Goal: Task Accomplishment & Management: Manage account settings

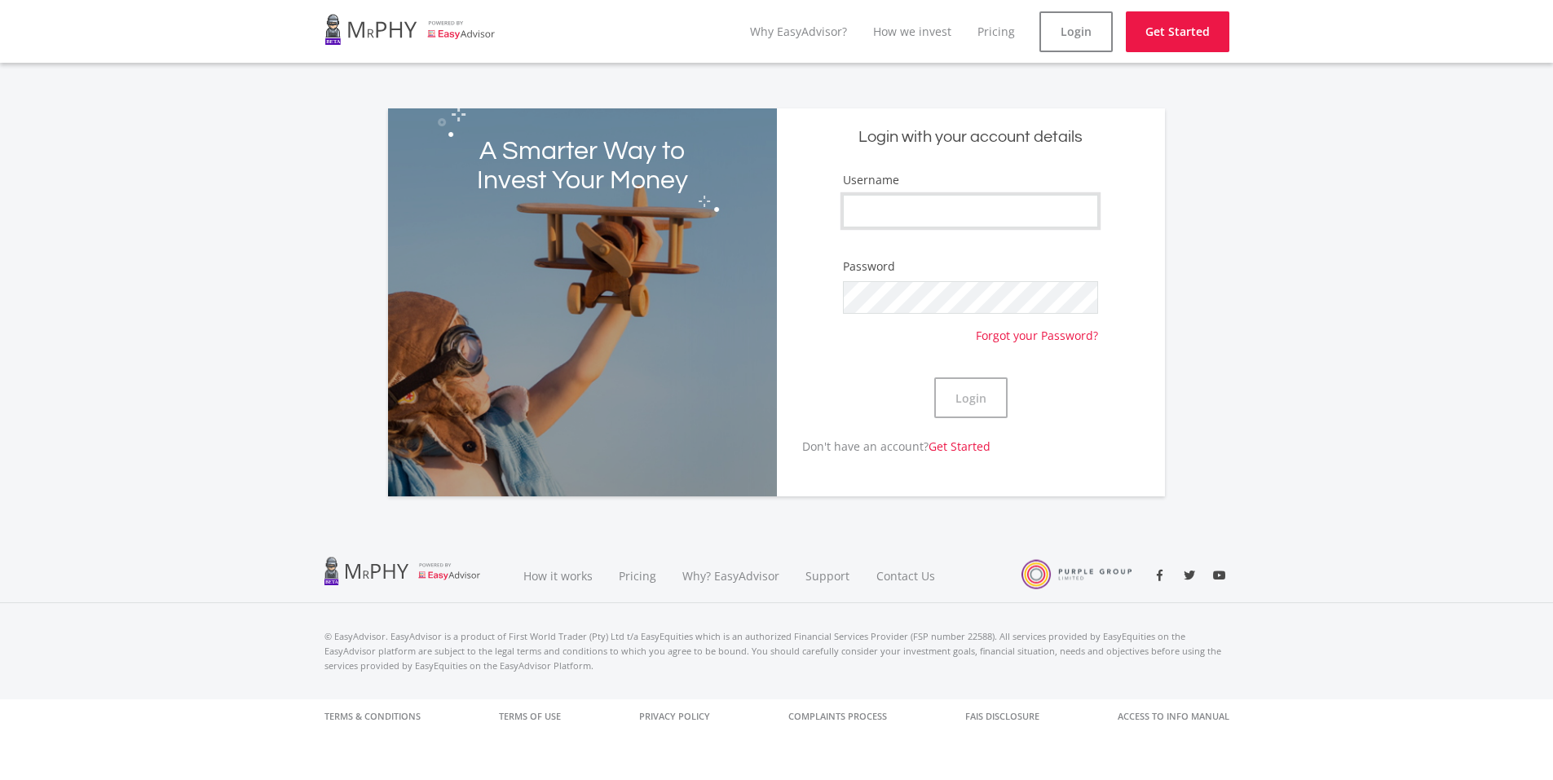
click at [953, 196] on input "Username" at bounding box center [970, 211] width 254 height 33
type input "C.Mash"
click at [934, 377] on button "Login" at bounding box center [970, 397] width 73 height 41
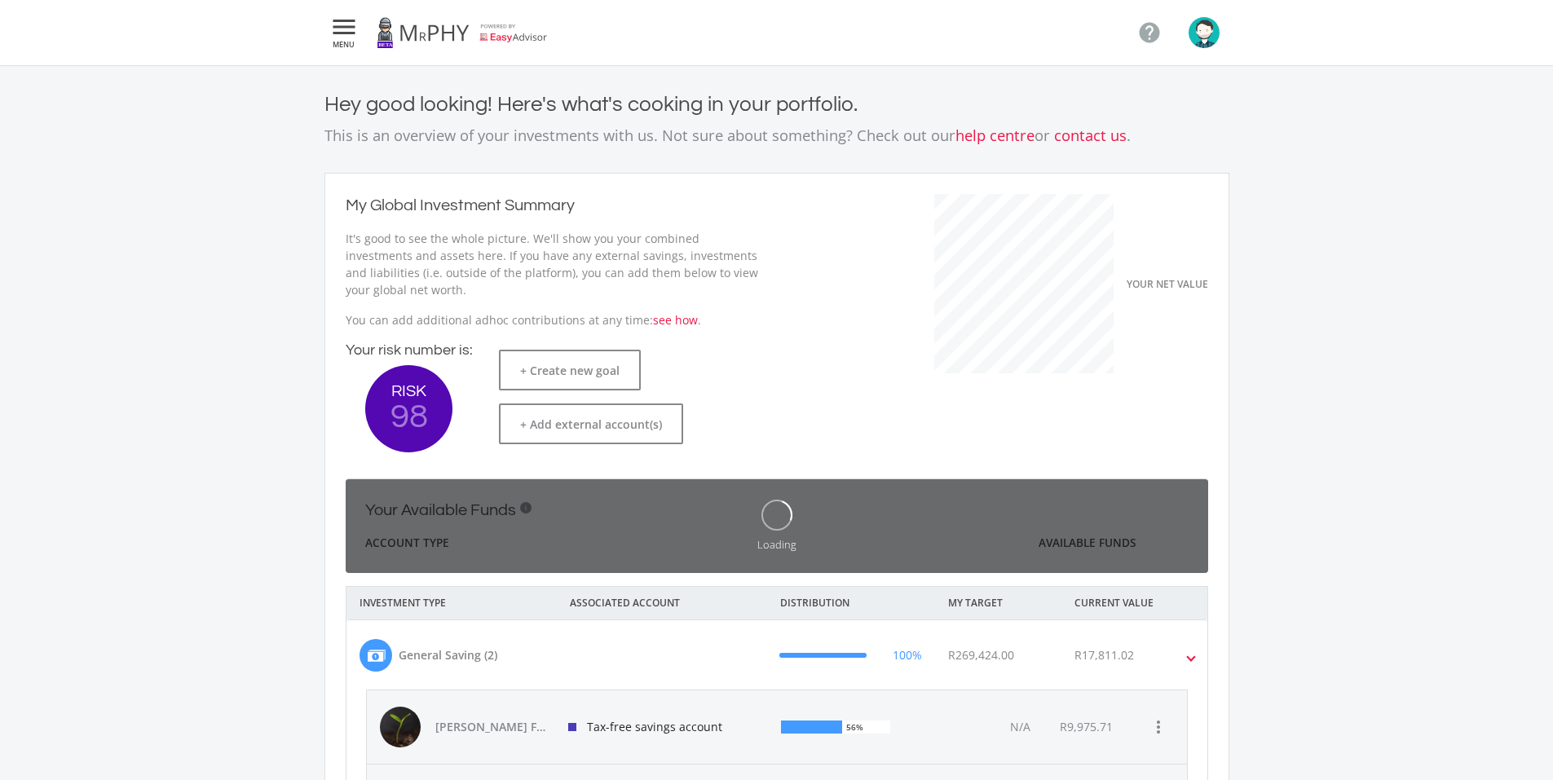
scroll to position [258, 447]
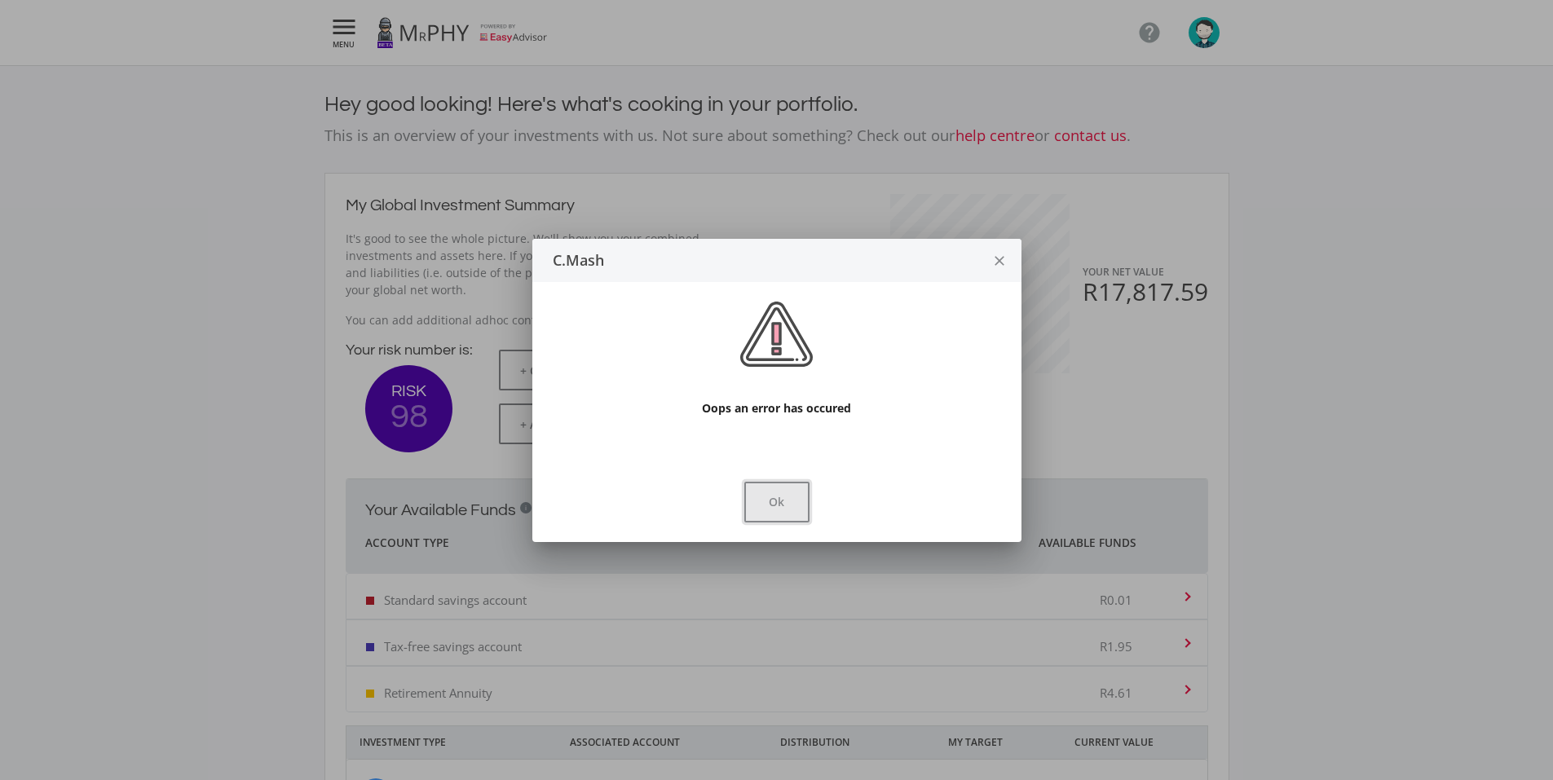
click at [754, 515] on button "Ok" at bounding box center [776, 502] width 65 height 41
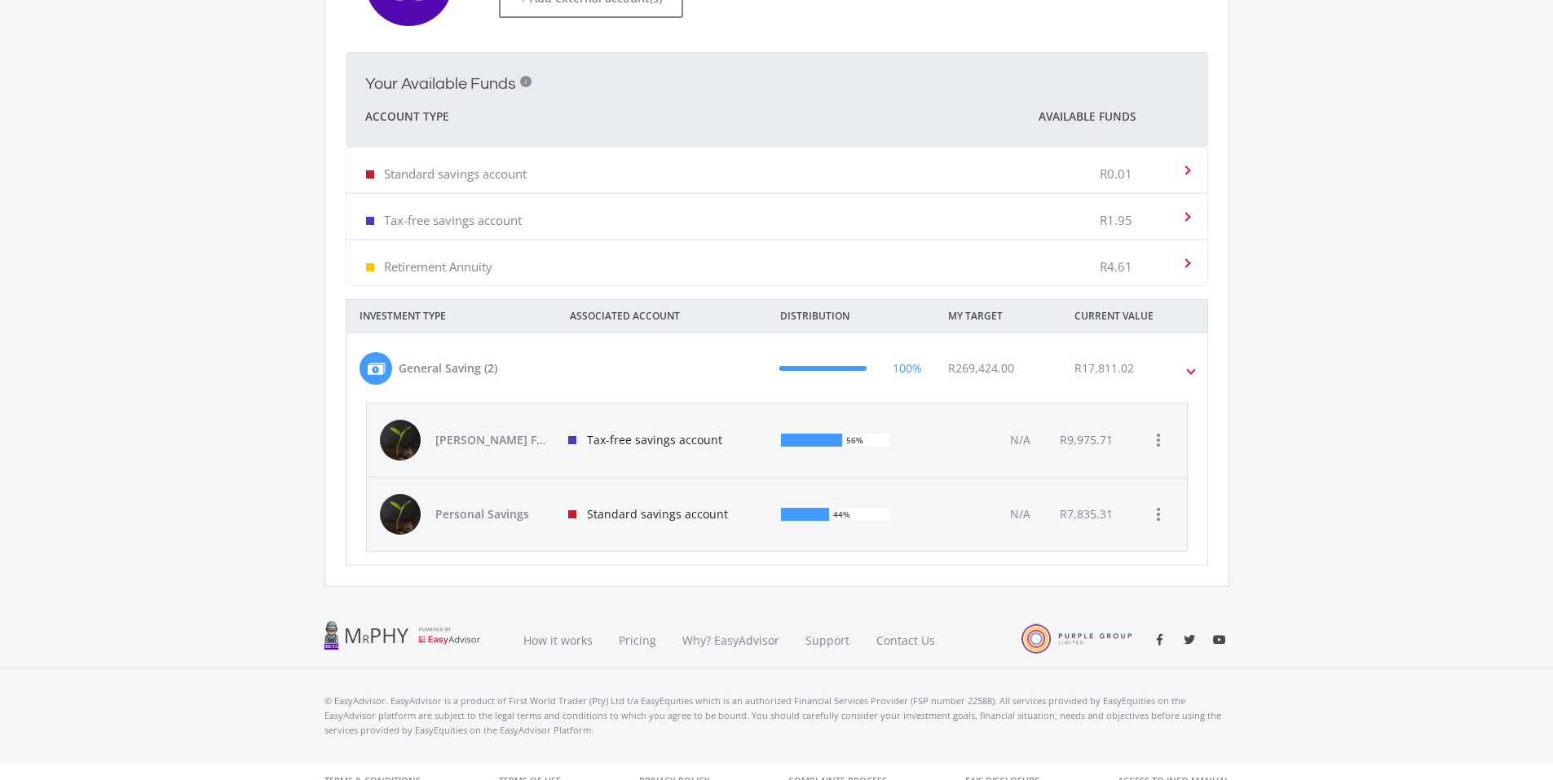
scroll to position [444, 0]
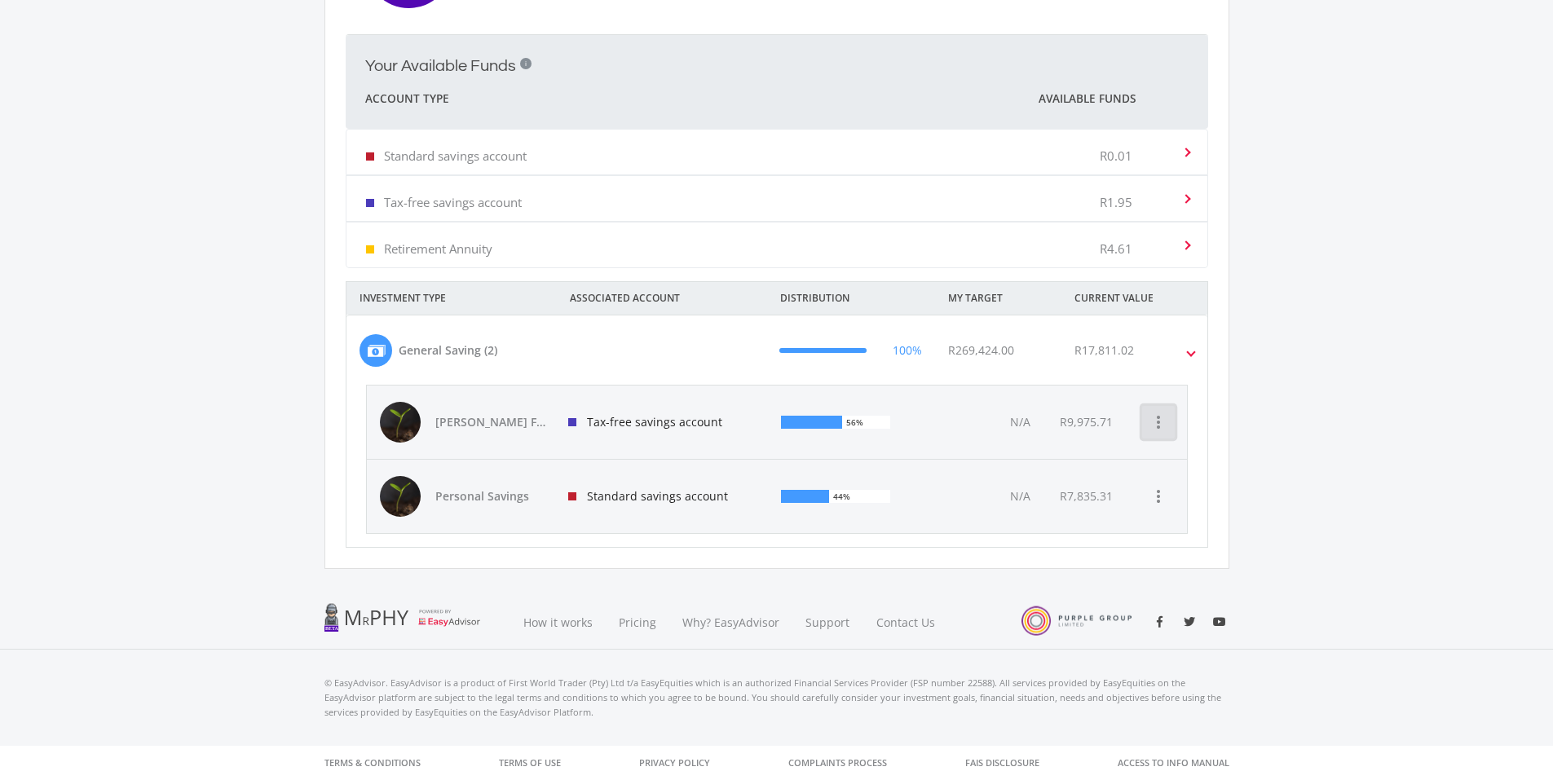
click at [1157, 420] on icon "more_vert" at bounding box center [1158, 422] width 20 height 20
click at [1292, 412] on div at bounding box center [776, 390] width 1553 height 780
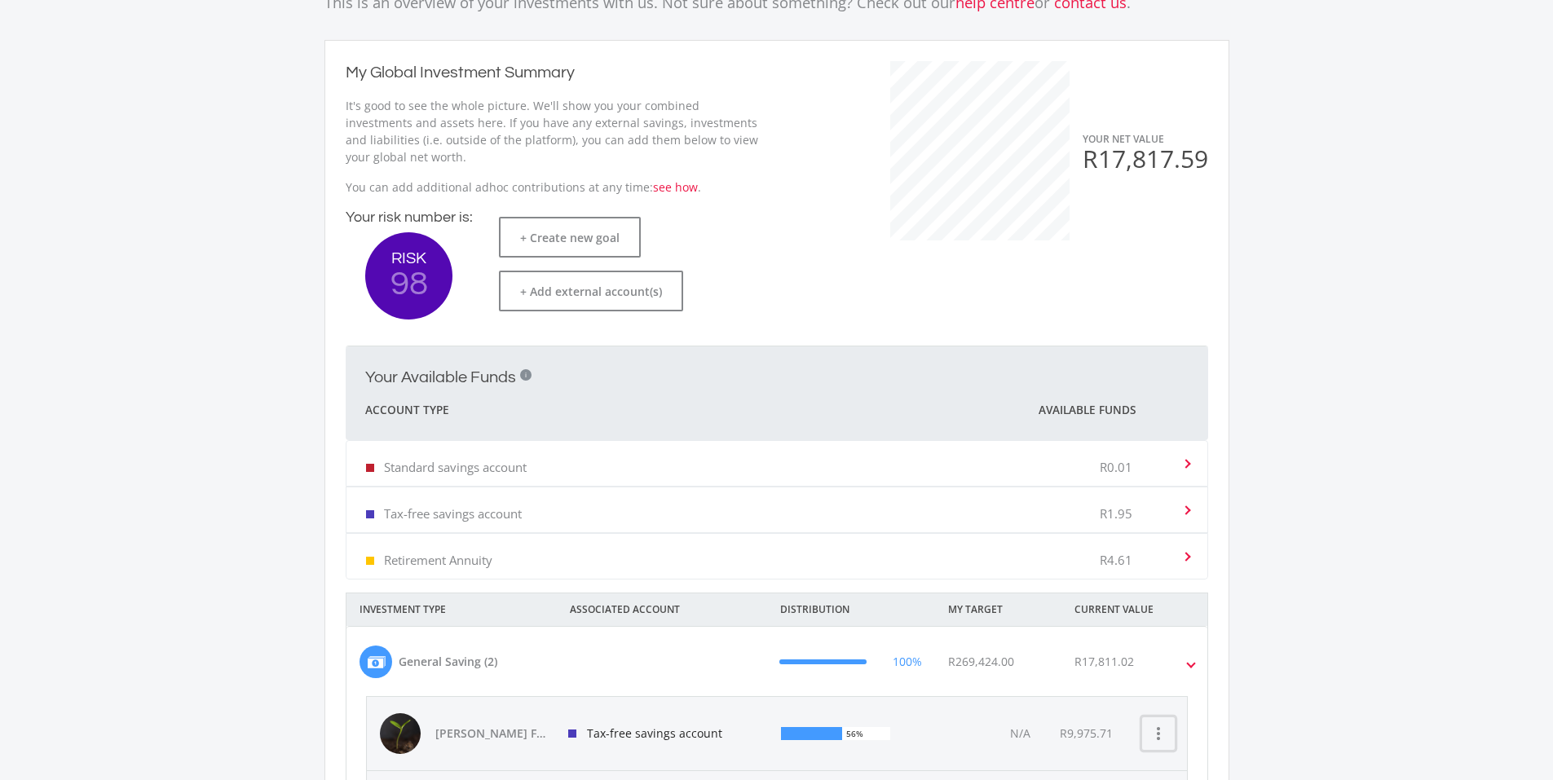
scroll to position [0, 0]
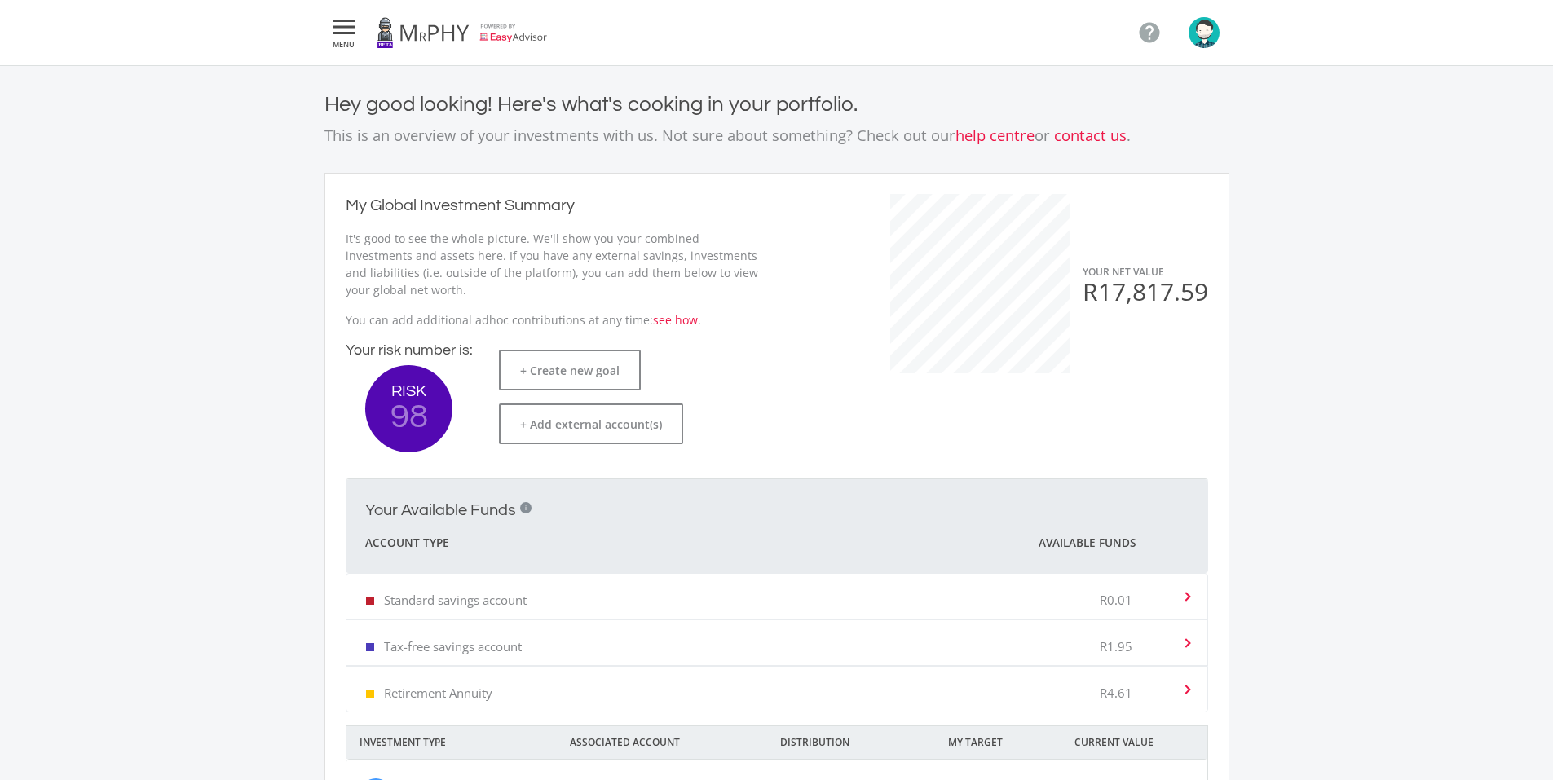
click at [348, 30] on icon "" at bounding box center [343, 27] width 29 height 20
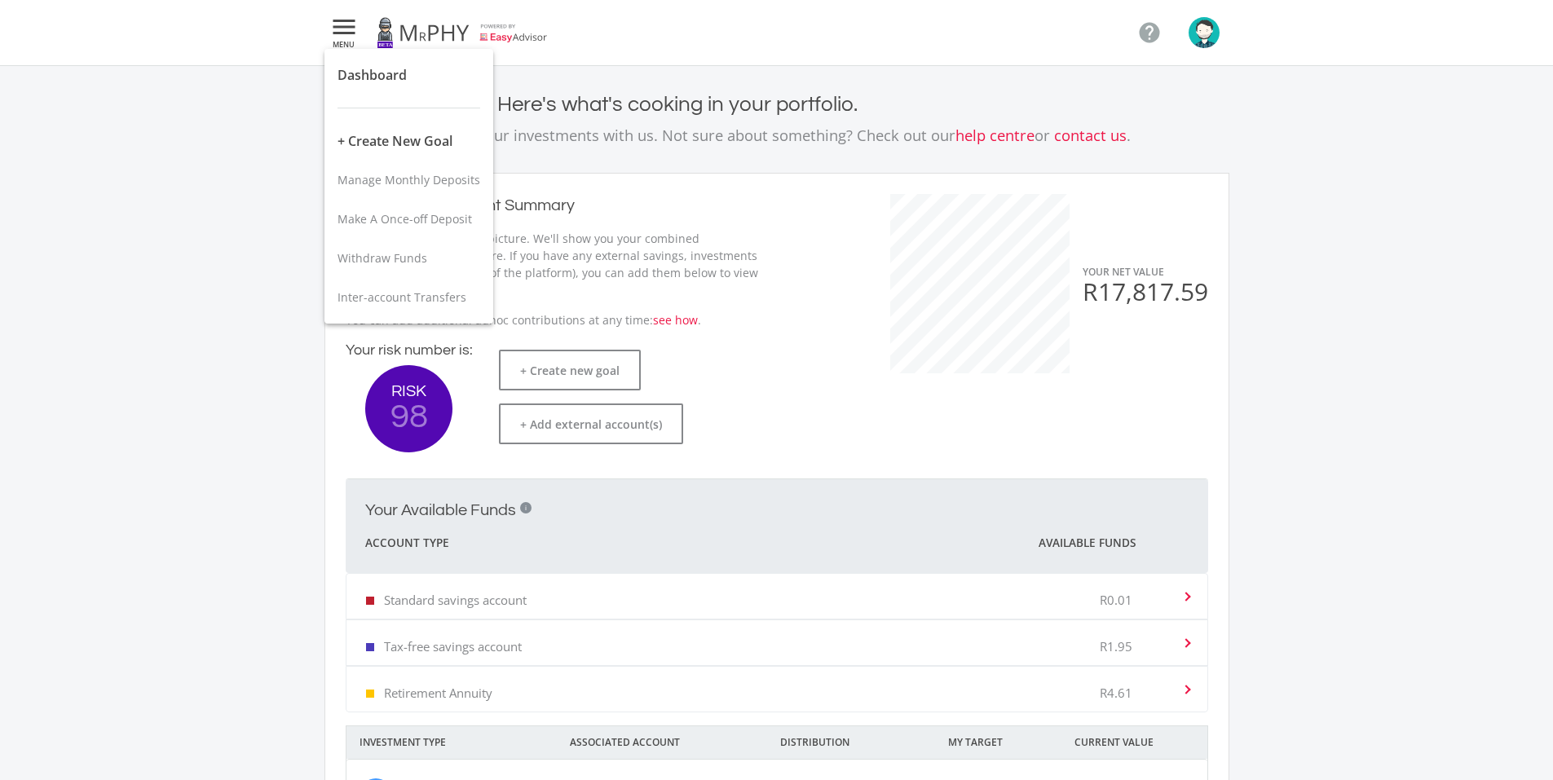
click at [1205, 44] on div at bounding box center [776, 390] width 1553 height 780
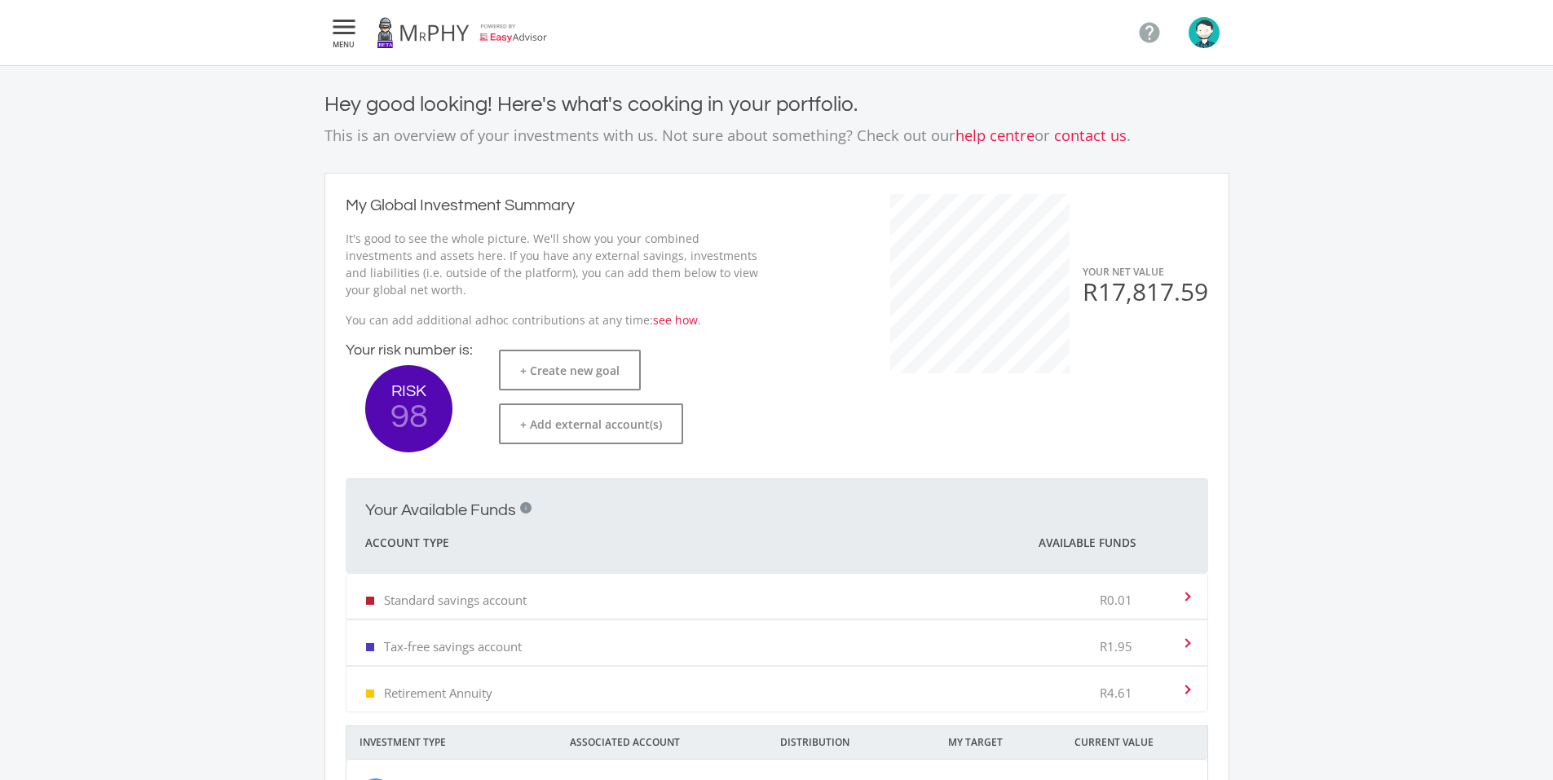
click at [1200, 33] on img "button" at bounding box center [1203, 32] width 31 height 31
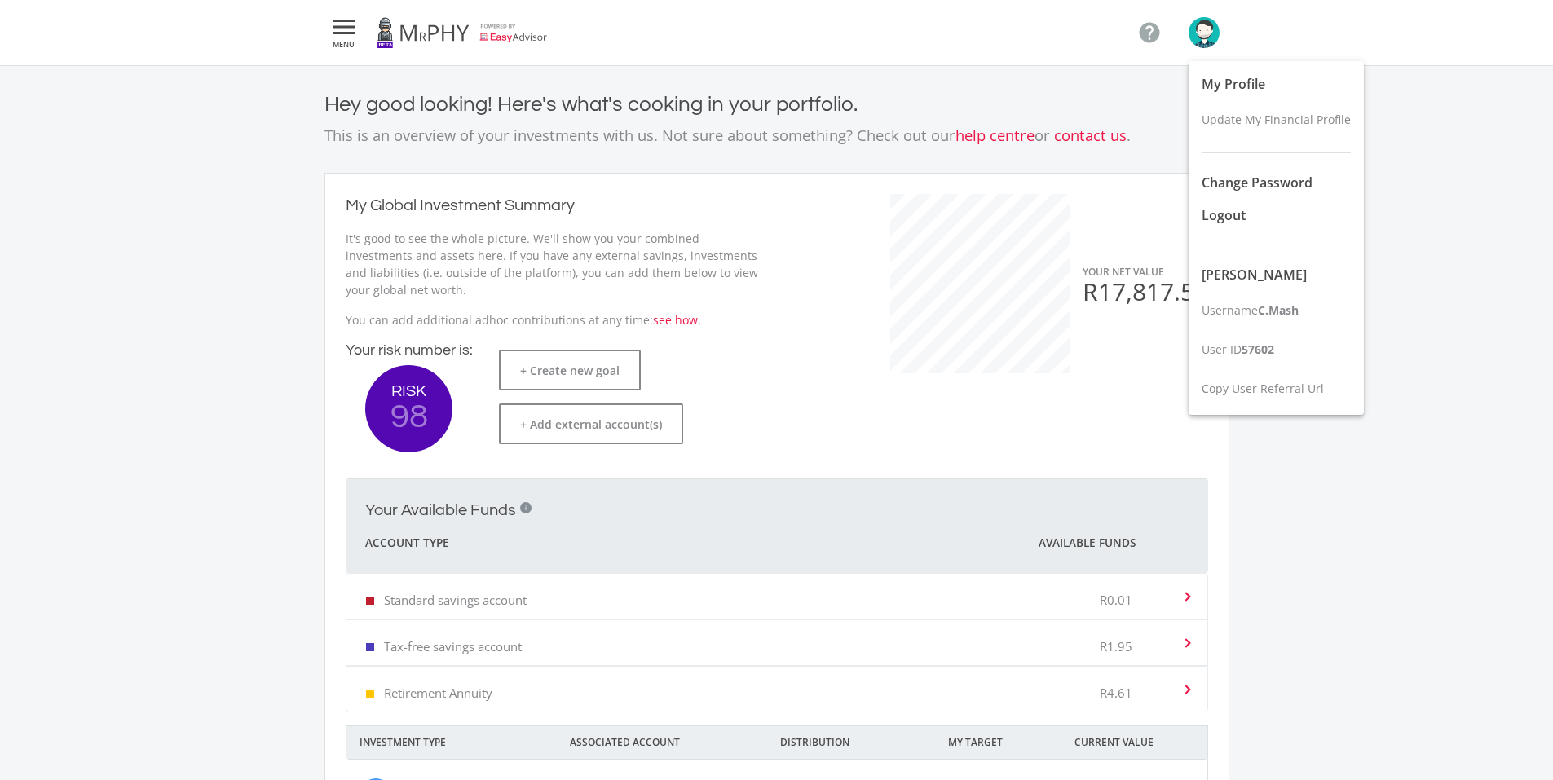
click at [1108, 85] on div at bounding box center [776, 390] width 1553 height 780
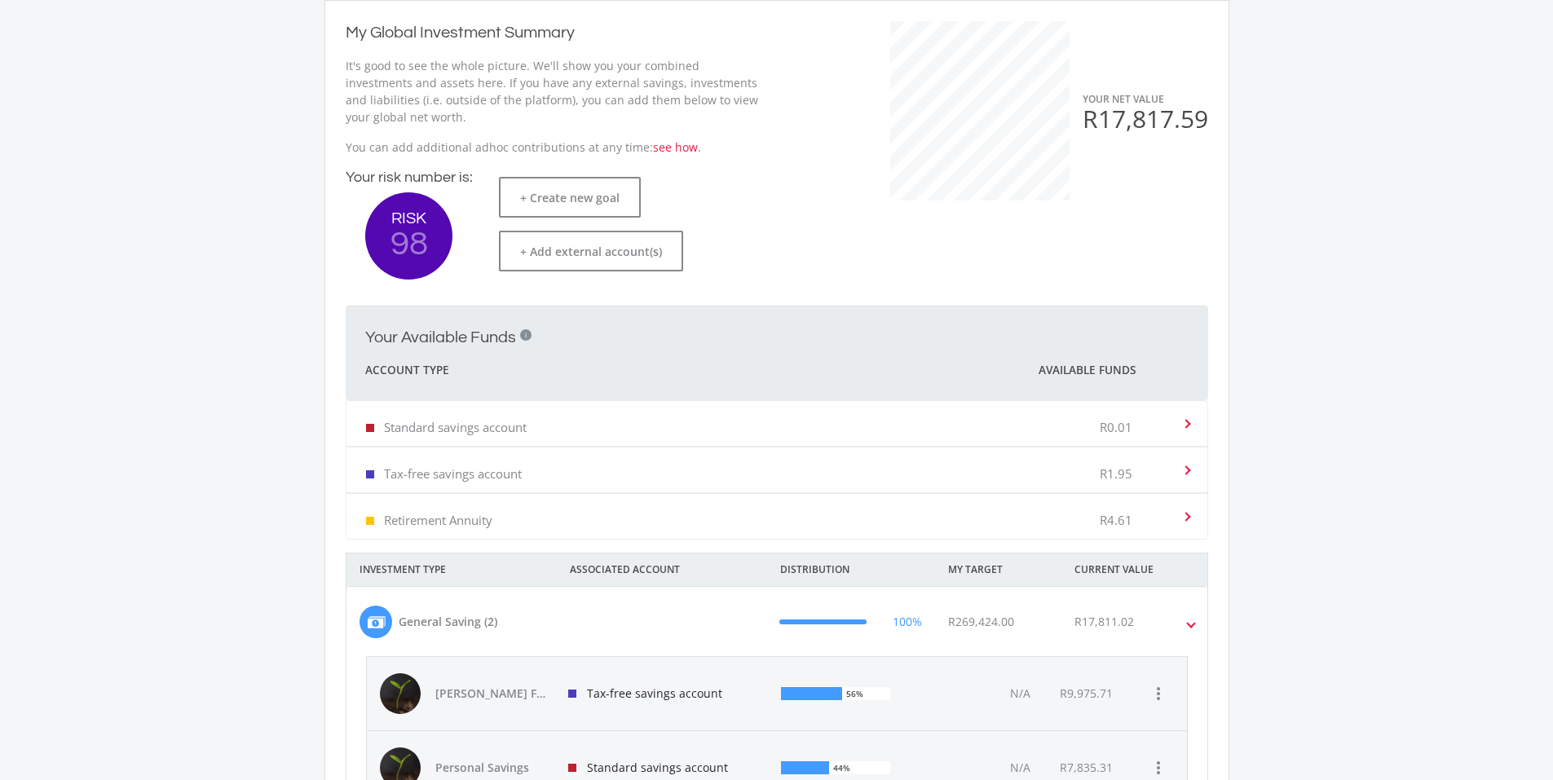
scroll to position [174, 0]
click at [1175, 418] on div "R0.01" at bounding box center [1140, 422] width 82 height 50
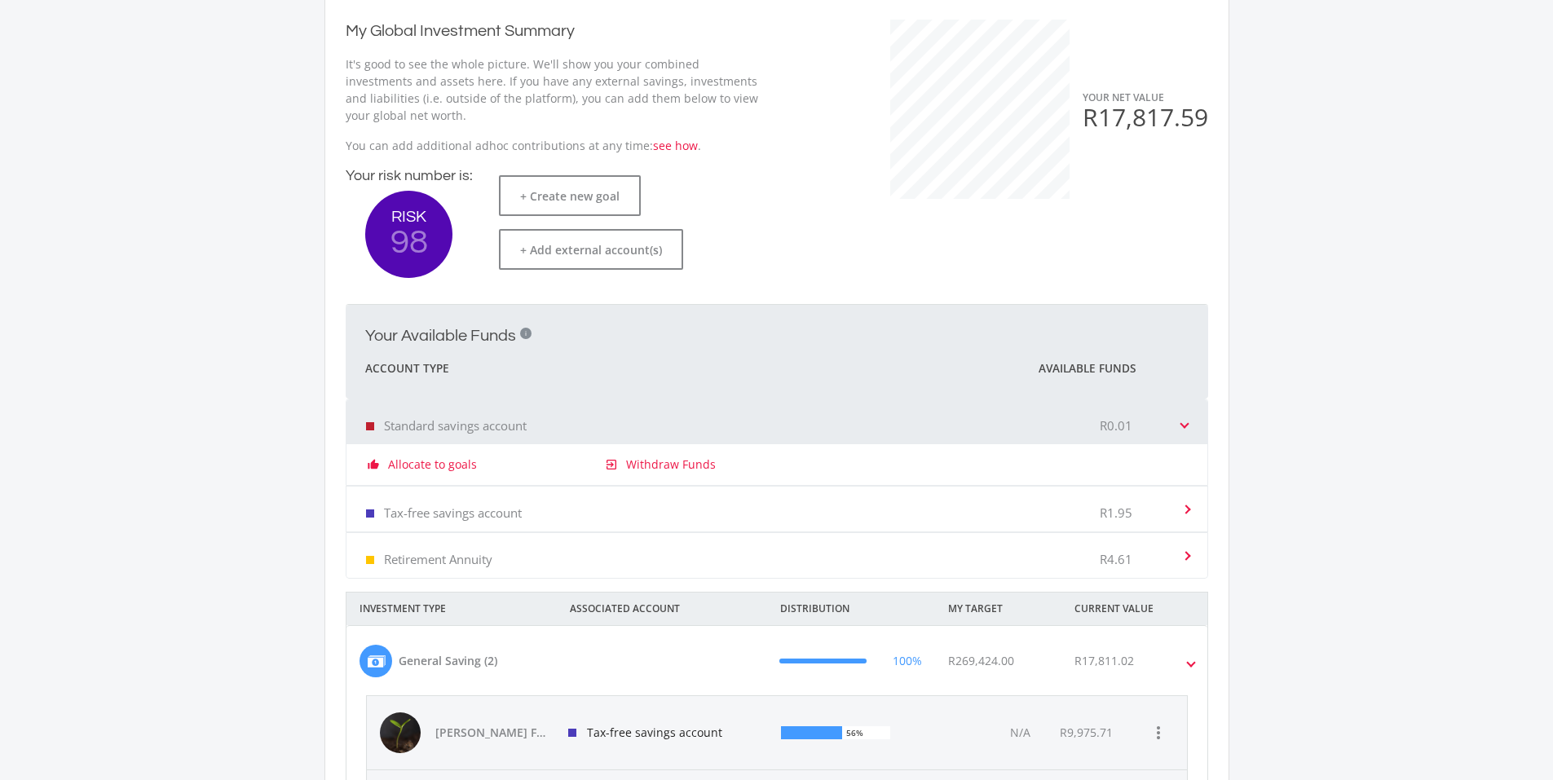
click at [1175, 418] on div "R0.01" at bounding box center [1140, 422] width 82 height 50
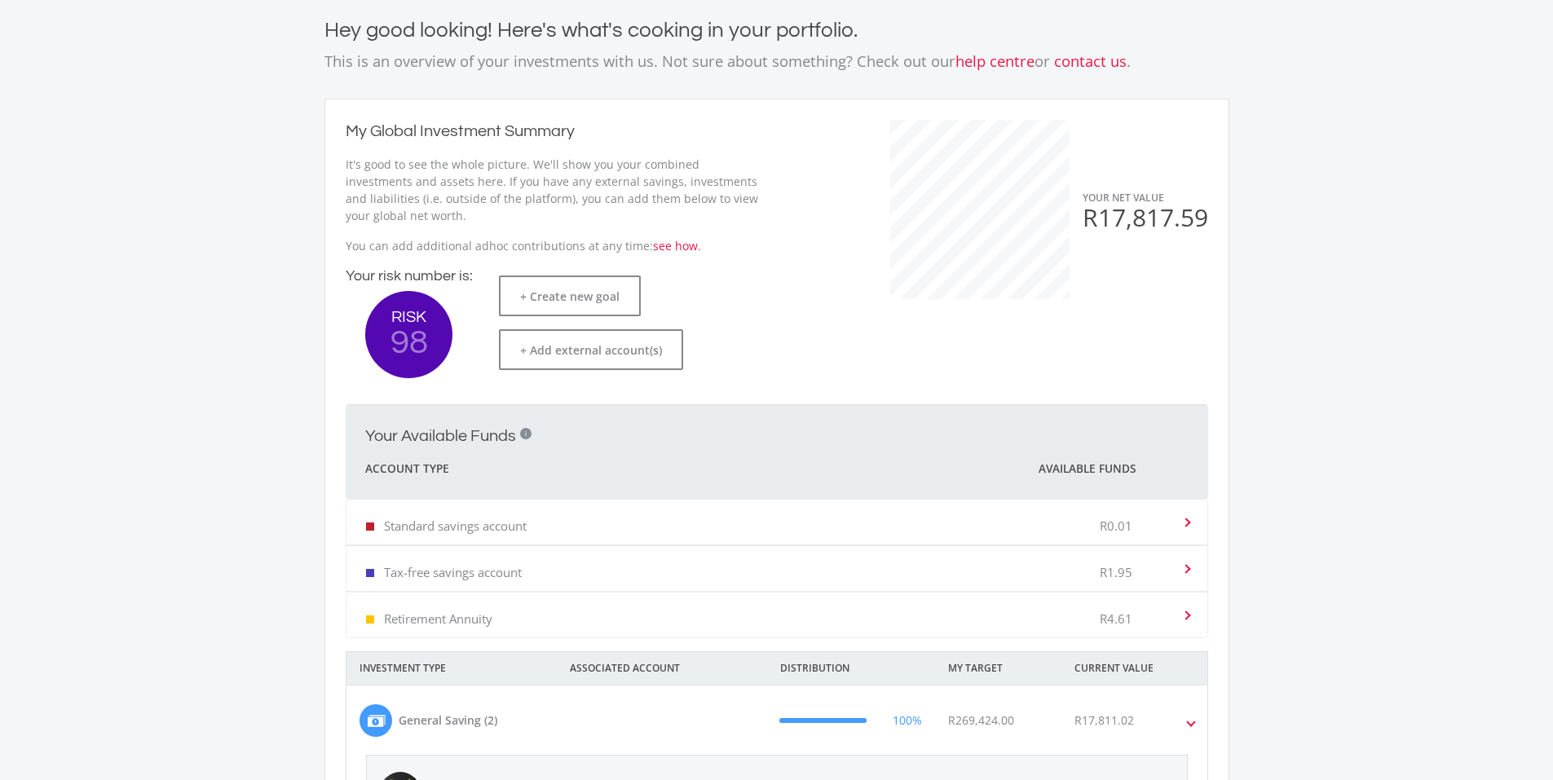
scroll to position [0, 0]
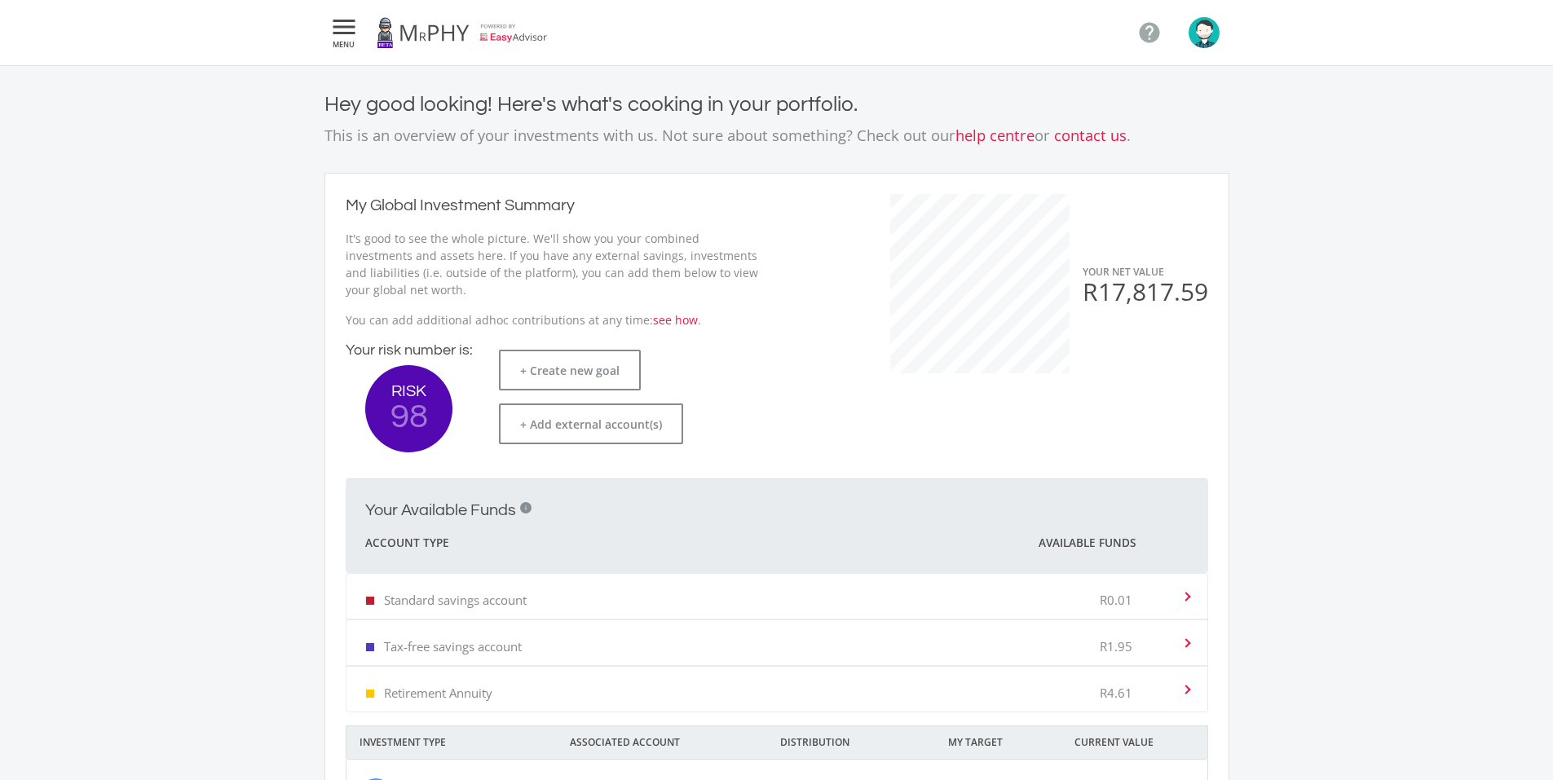
click at [1204, 32] on img "button" at bounding box center [1203, 32] width 31 height 31
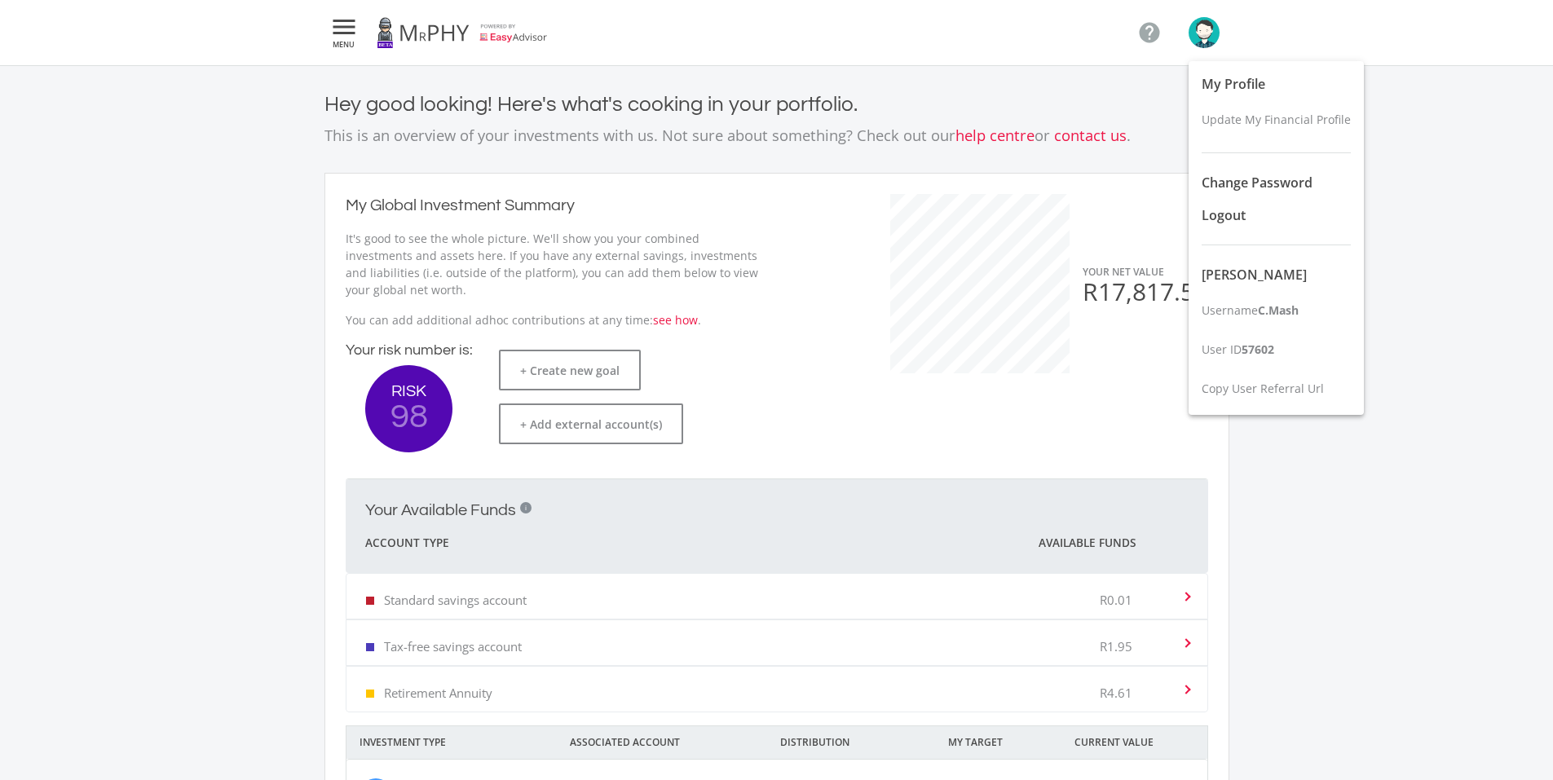
click at [357, 40] on div at bounding box center [776, 390] width 1553 height 780
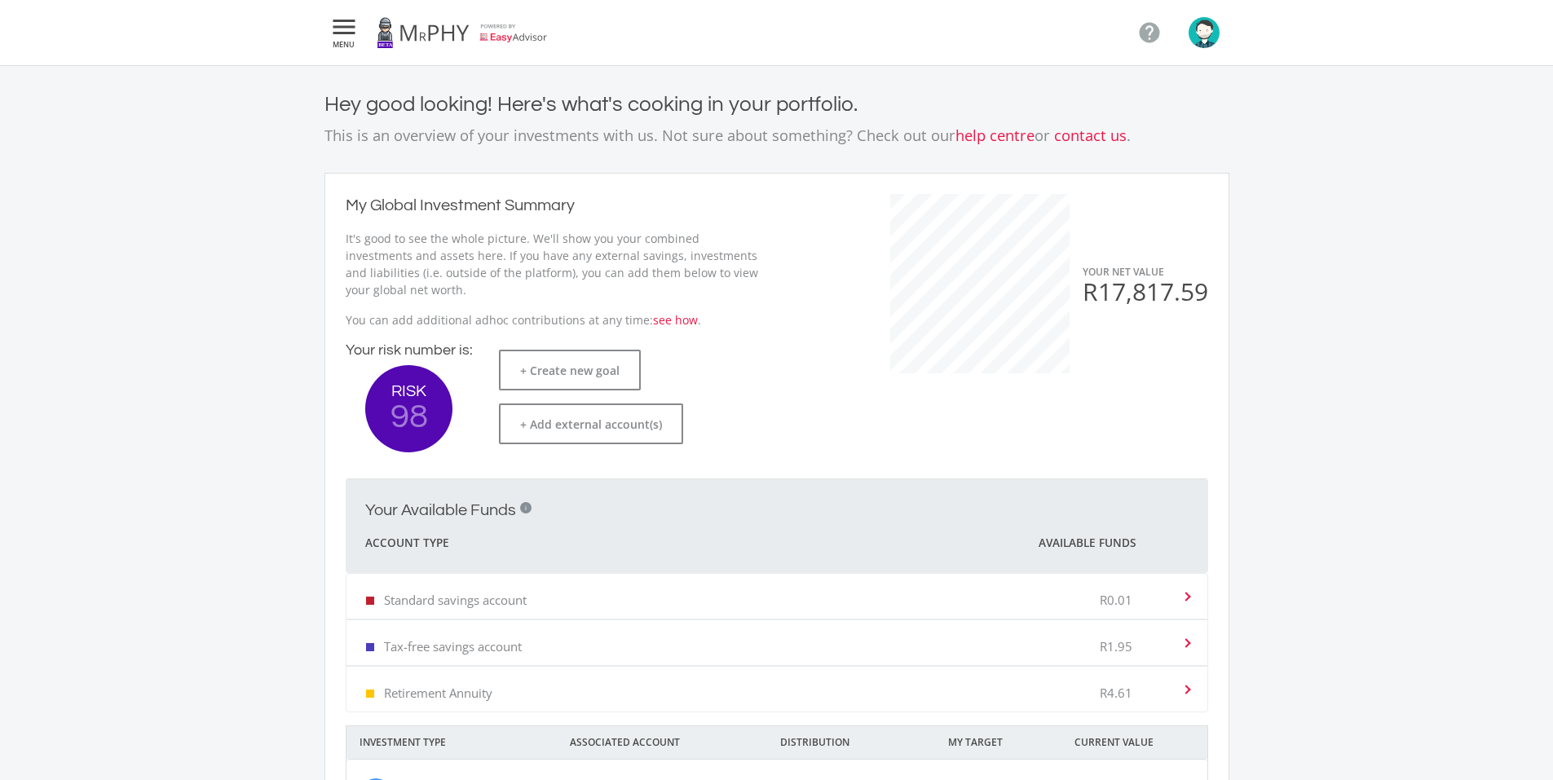
click at [341, 37] on icon "" at bounding box center [343, 27] width 29 height 20
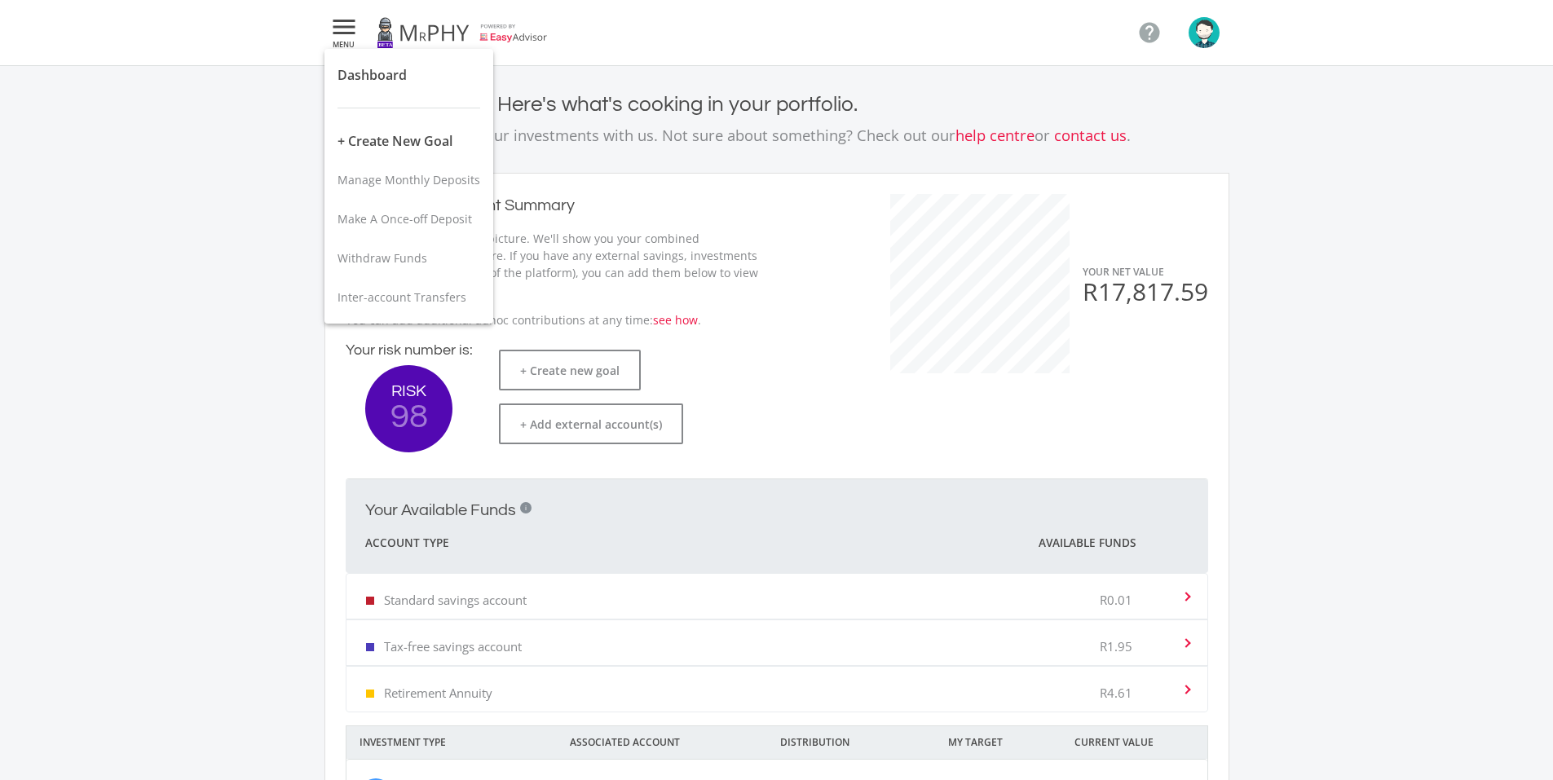
click at [341, 38] on div at bounding box center [776, 390] width 1553 height 780
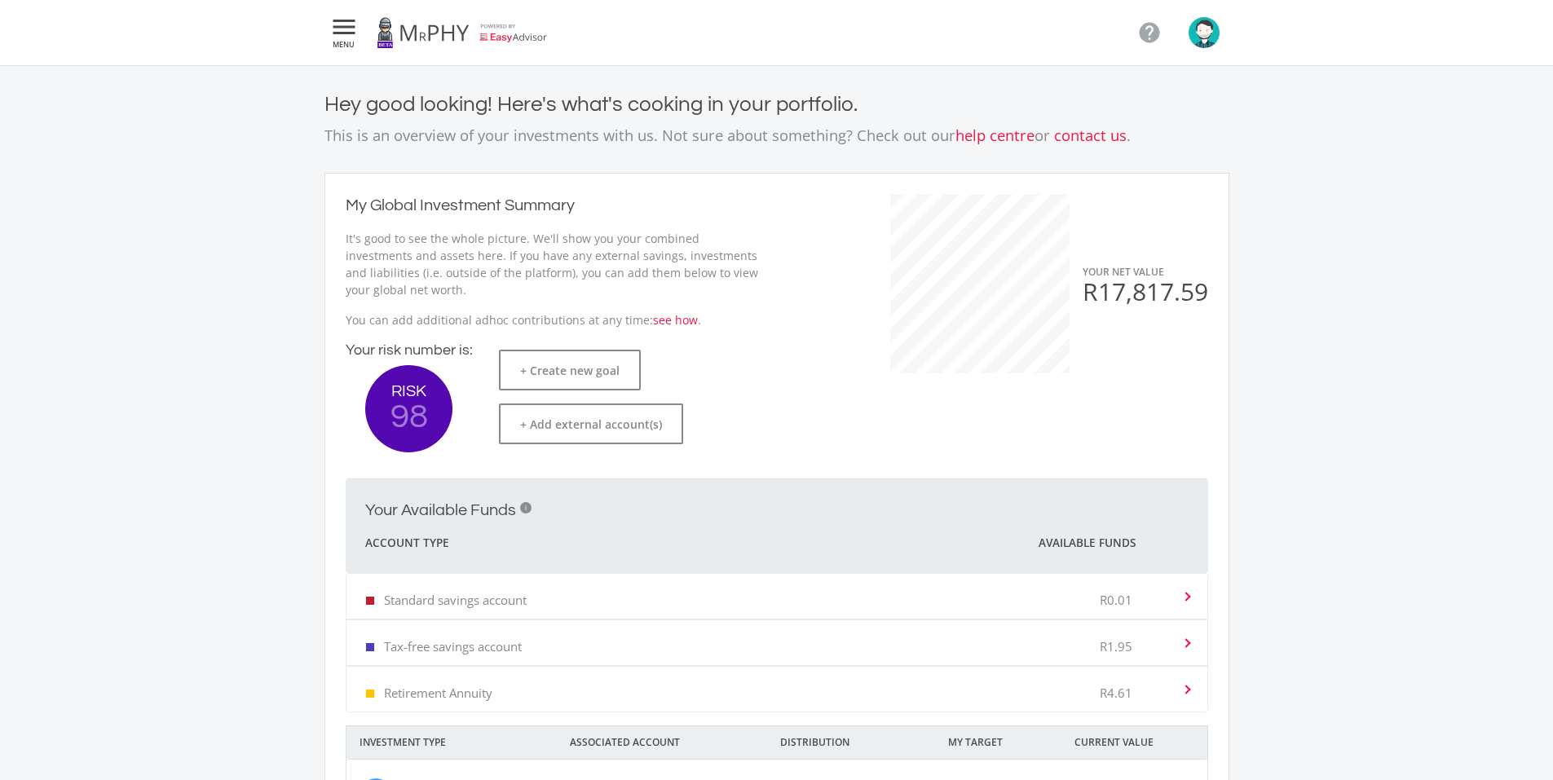
click at [424, 34] on link at bounding box center [462, 33] width 171 height 46
click at [505, 28] on link at bounding box center [462, 33] width 171 height 46
